Goal: Task Accomplishment & Management: Use online tool/utility

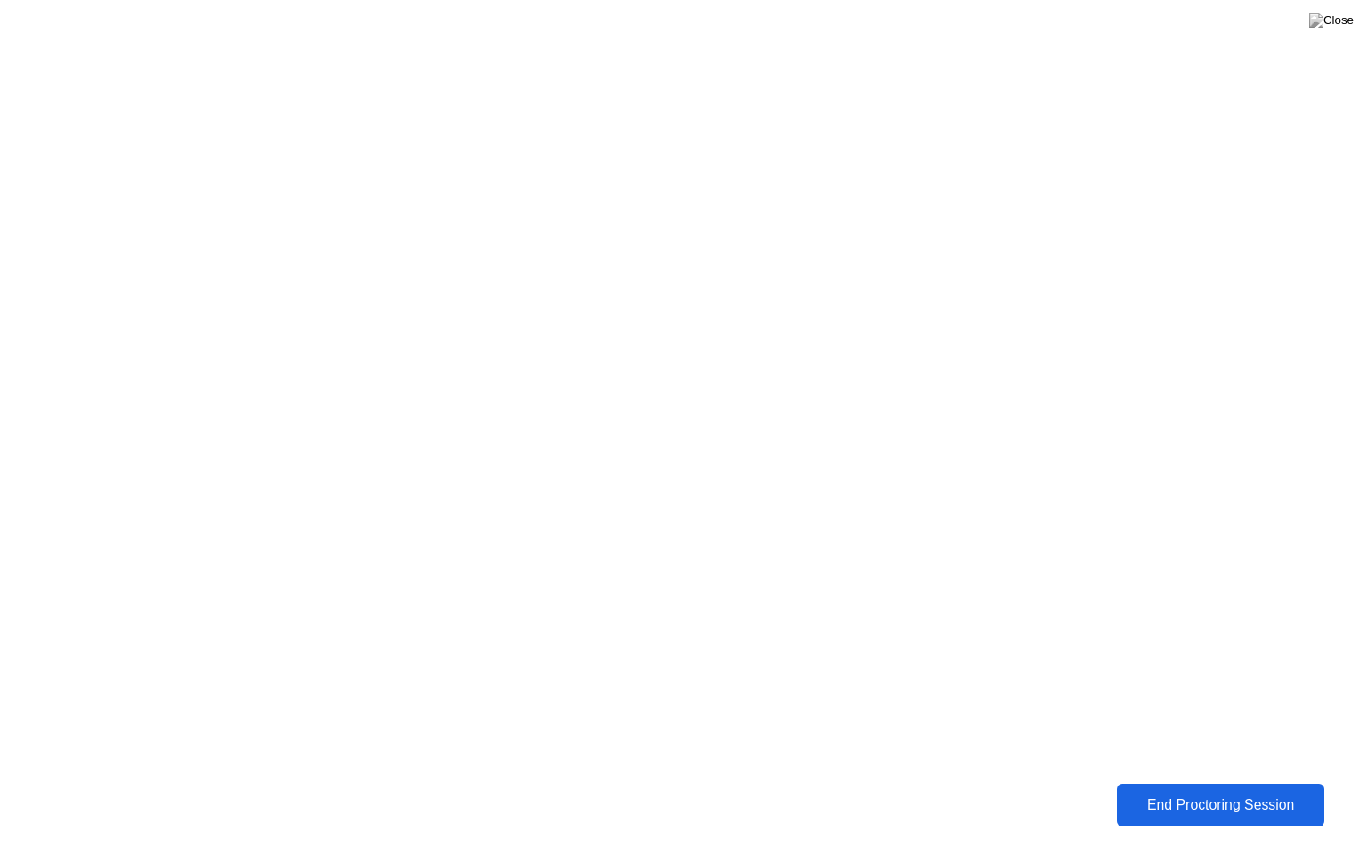
click at [1166, 816] on button "End Proctoring Session" at bounding box center [1220, 804] width 209 height 43
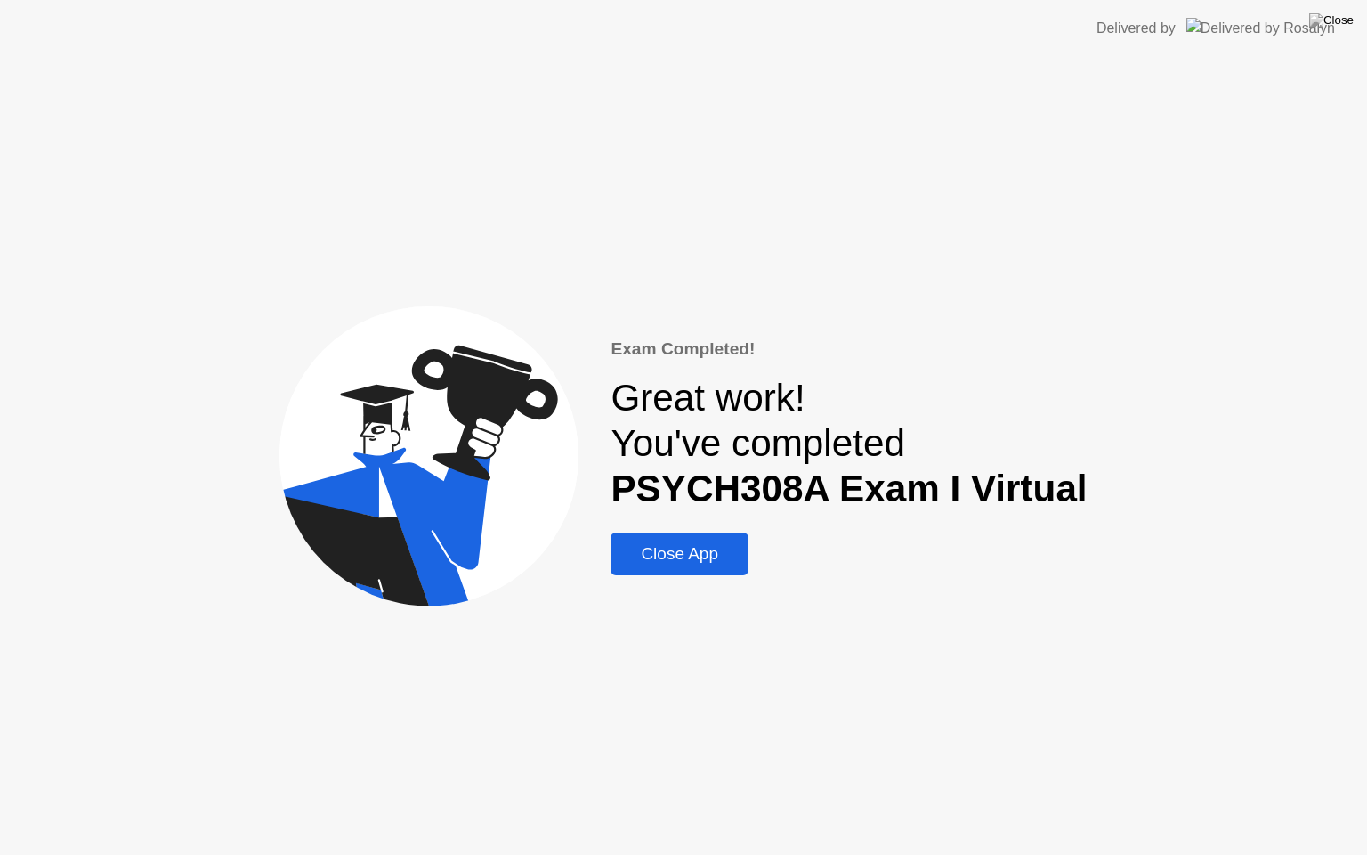
click at [702, 570] on button "Close App" at bounding box center [680, 553] width 138 height 43
